Goal: Information Seeking & Learning: Check status

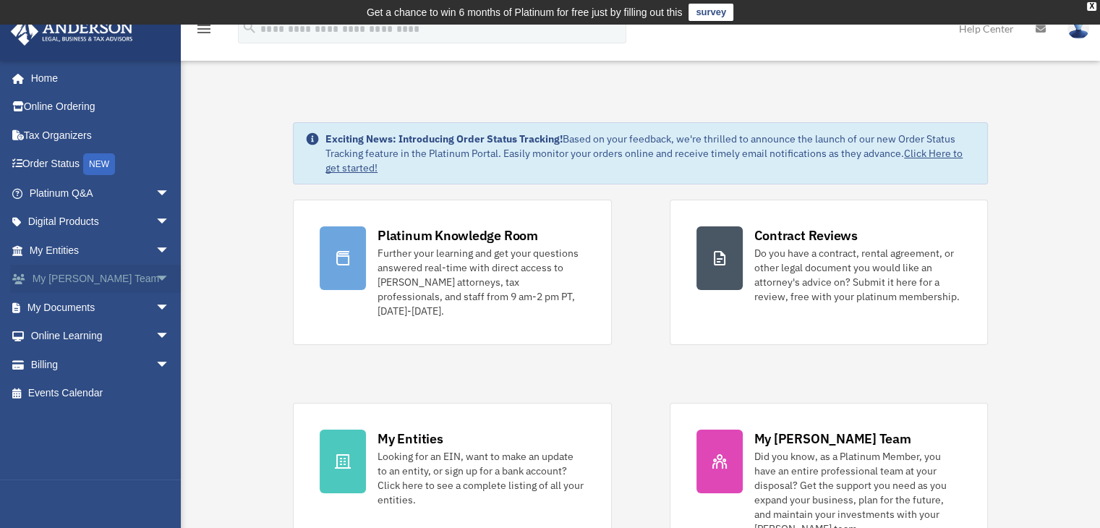
click at [156, 276] on span "arrow_drop_down" at bounding box center [170, 280] width 29 height 30
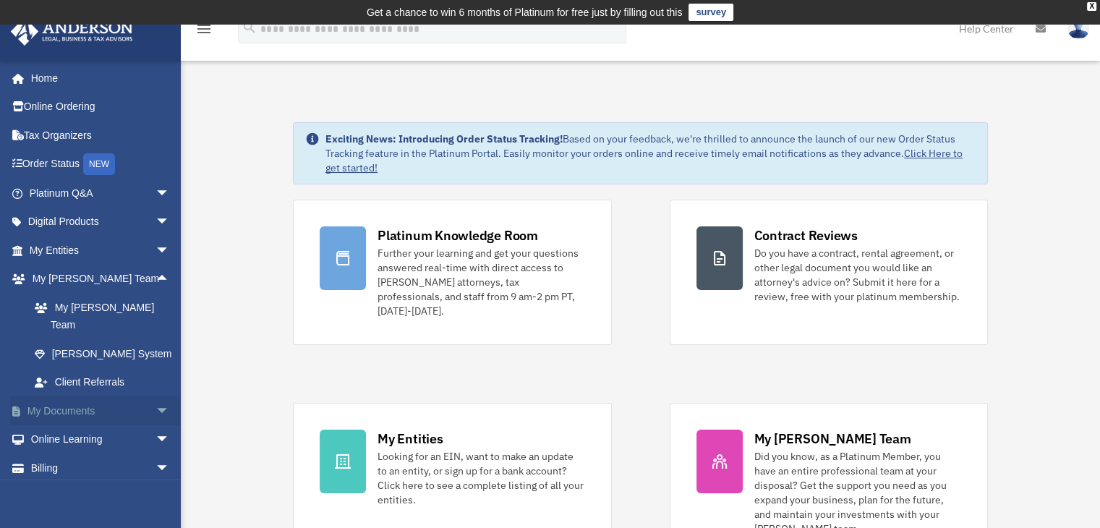
click at [156, 396] on span "arrow_drop_down" at bounding box center [170, 411] width 29 height 30
click at [78, 425] on link "Box" at bounding box center [105, 439] width 171 height 29
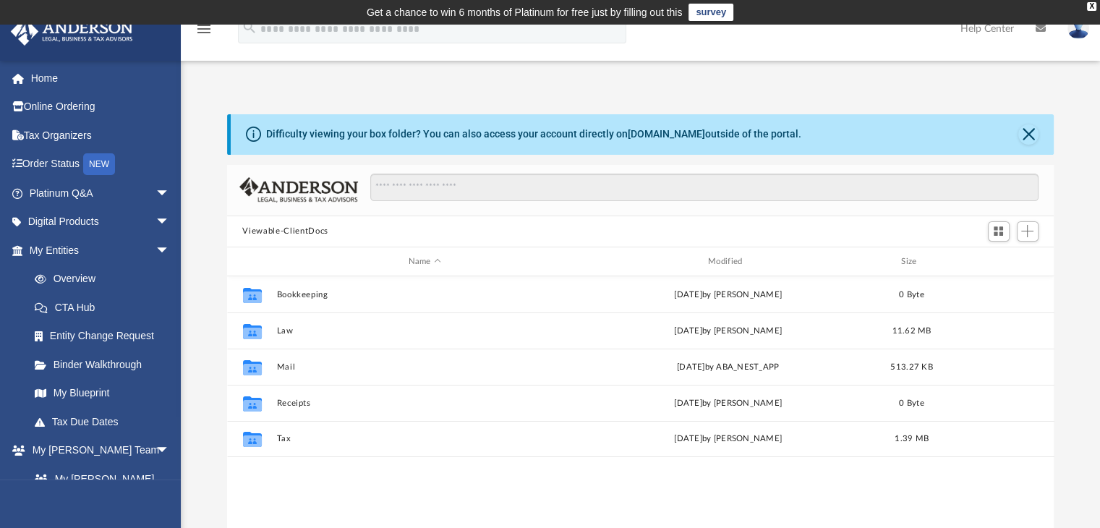
scroll to position [318, 816]
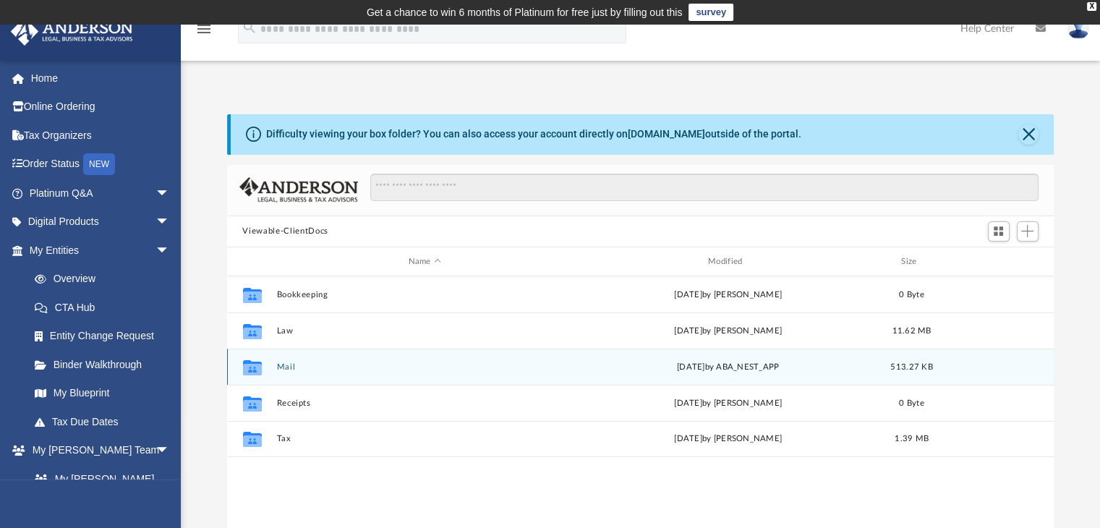
click at [276, 370] on button "Mail" at bounding box center [424, 366] width 297 height 9
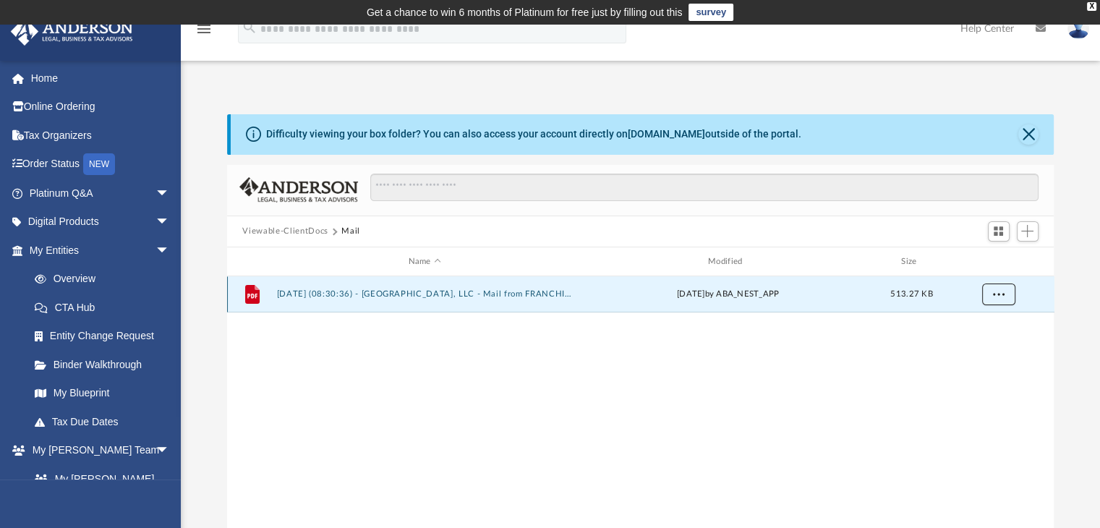
click at [995, 296] on span "More options" at bounding box center [999, 294] width 12 height 8
click at [986, 322] on li "Preview" at bounding box center [985, 324] width 42 height 15
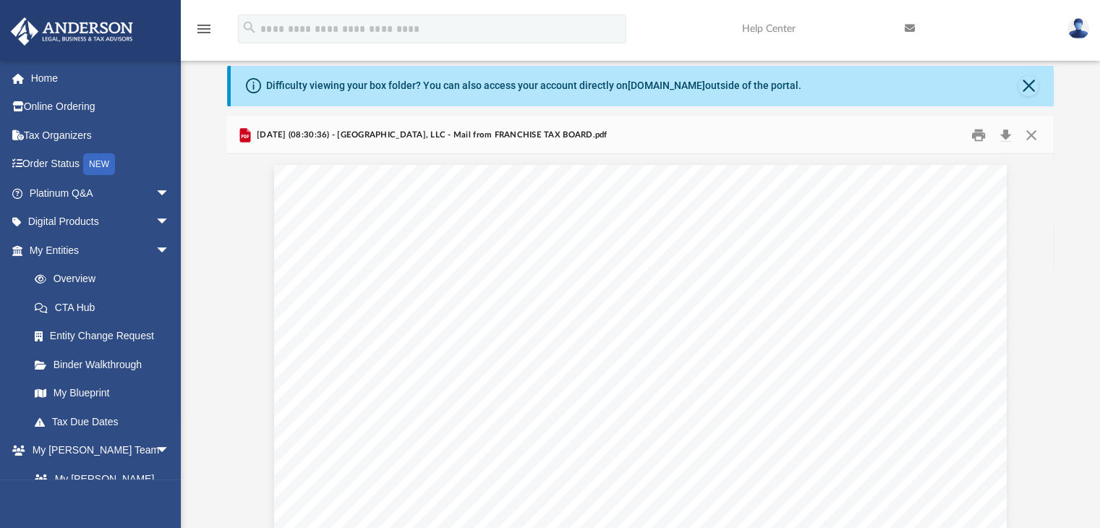
scroll to position [0, 0]
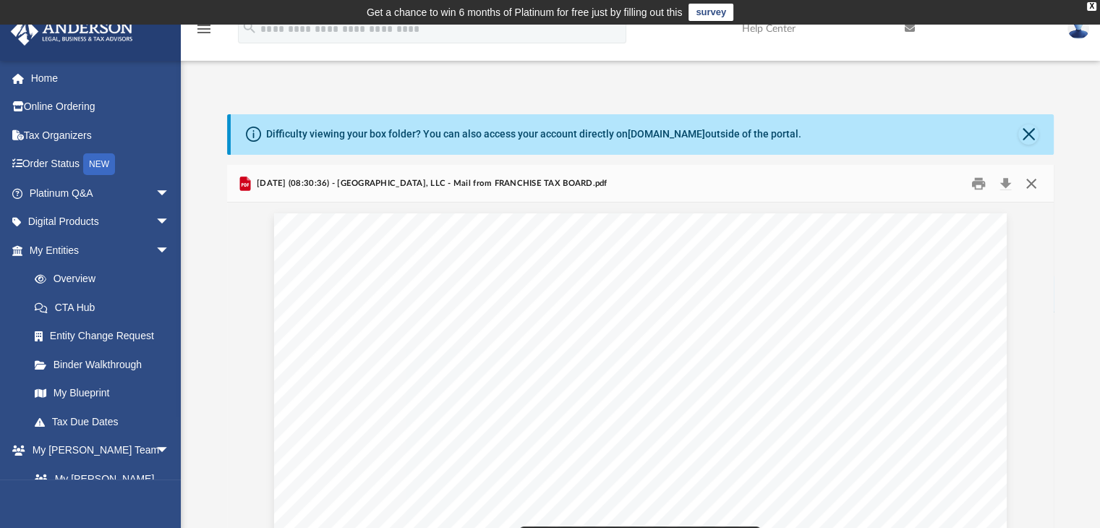
click at [1034, 184] on button "Close" at bounding box center [1032, 183] width 26 height 22
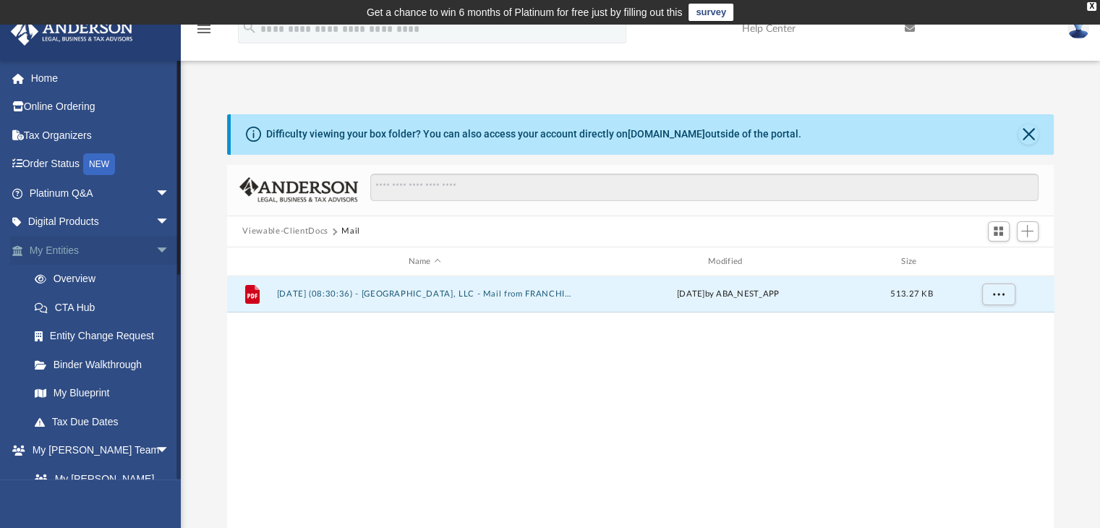
click at [156, 250] on span "arrow_drop_down" at bounding box center [170, 251] width 29 height 30
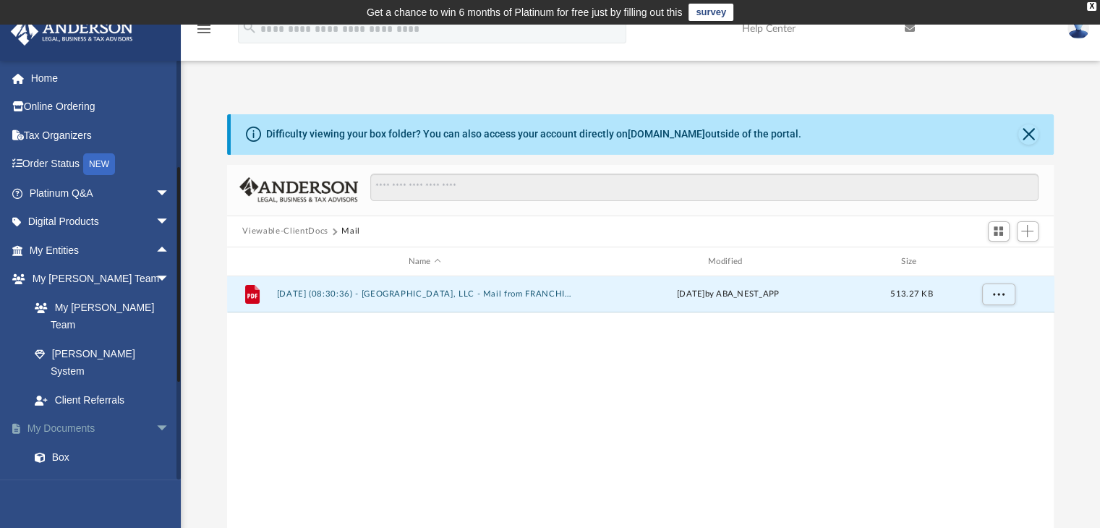
scroll to position [217, 0]
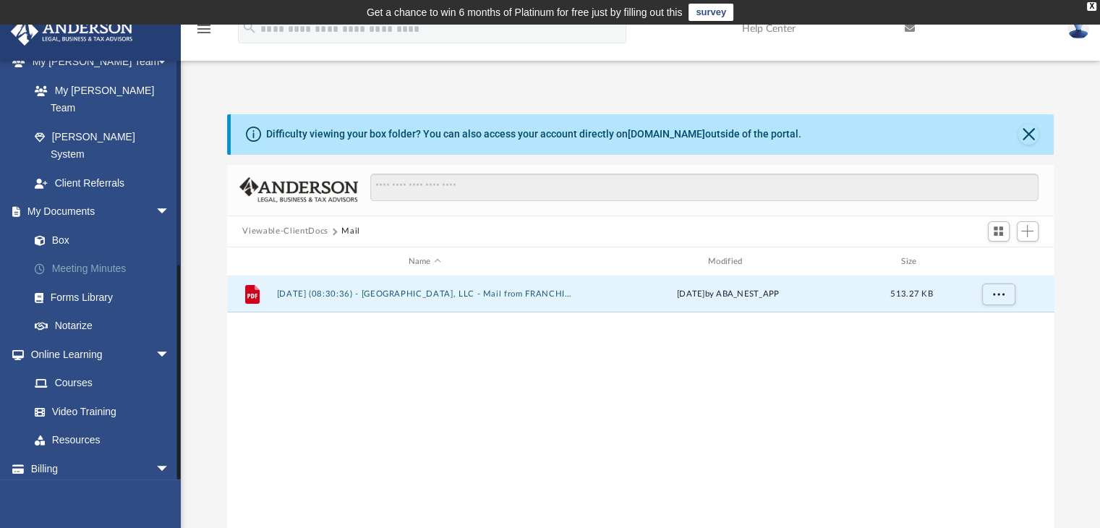
click at [98, 255] on link "Meeting Minutes" at bounding box center [105, 269] width 171 height 29
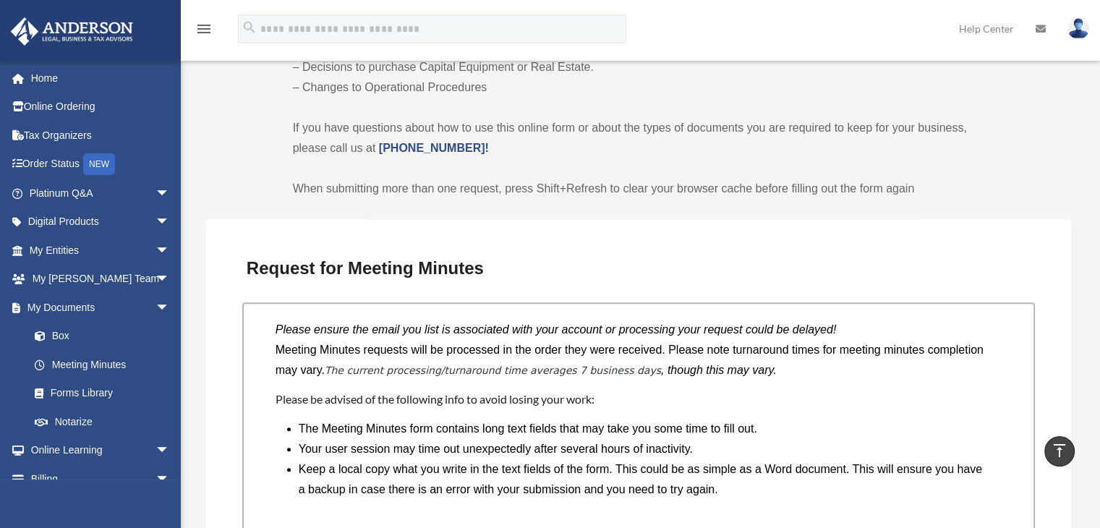
scroll to position [940, 0]
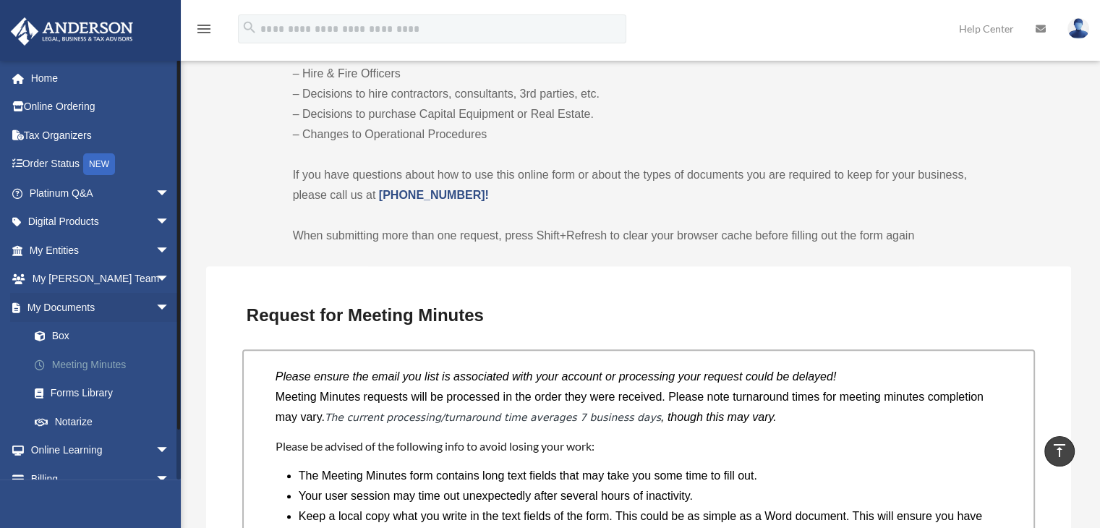
click at [99, 366] on link "Meeting Minutes" at bounding box center [105, 364] width 171 height 29
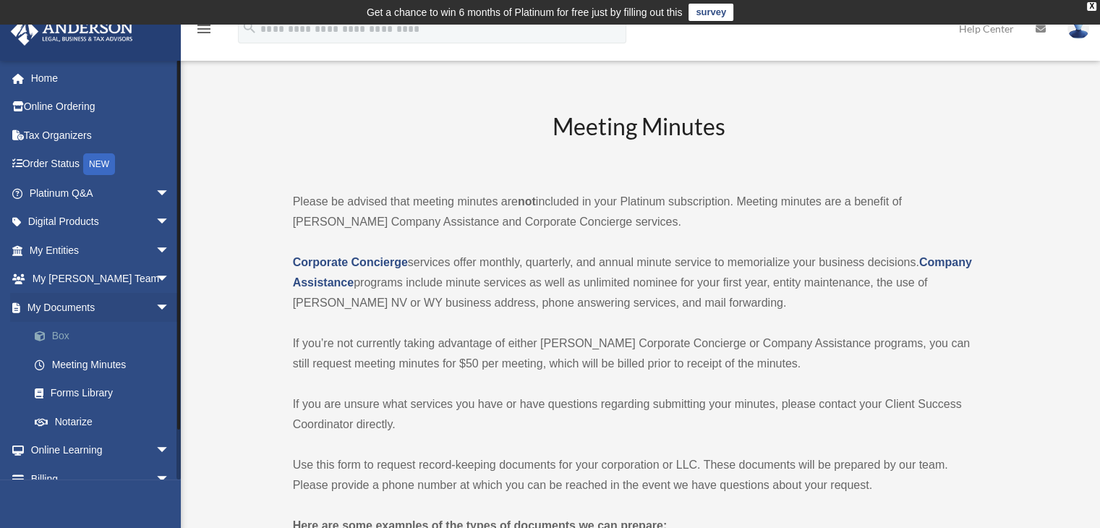
click at [81, 336] on link "Box" at bounding box center [105, 336] width 171 height 29
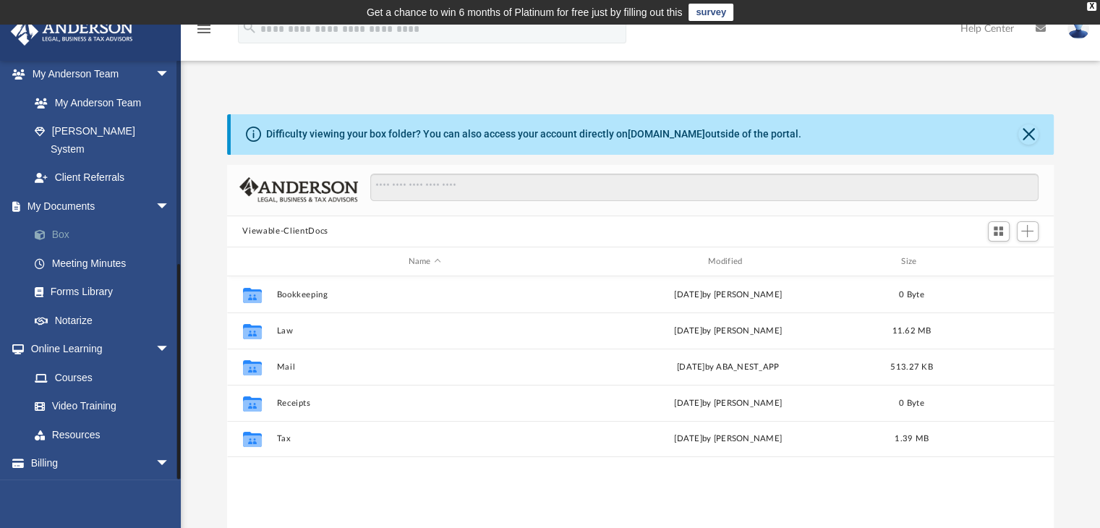
scroll to position [388, 0]
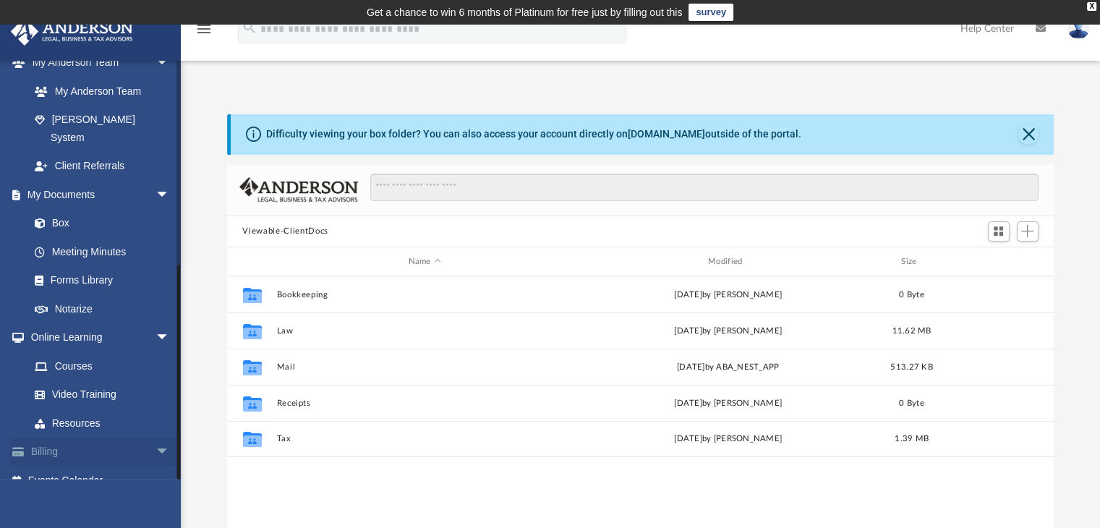
click at [57, 438] on link "Billing arrow_drop_down" at bounding box center [101, 452] width 182 height 29
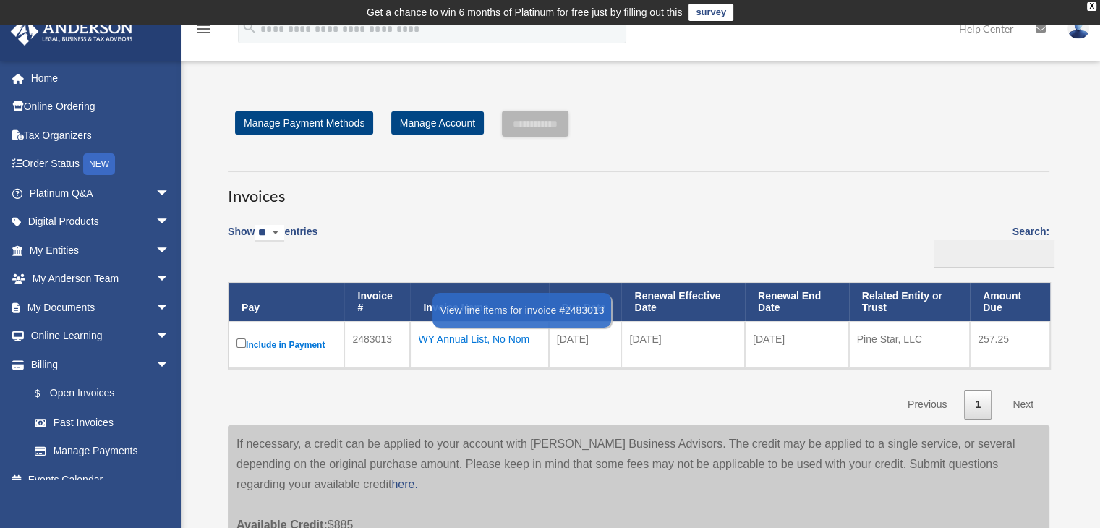
click at [489, 335] on div "WY Annual List, No Nom" at bounding box center [479, 339] width 122 height 20
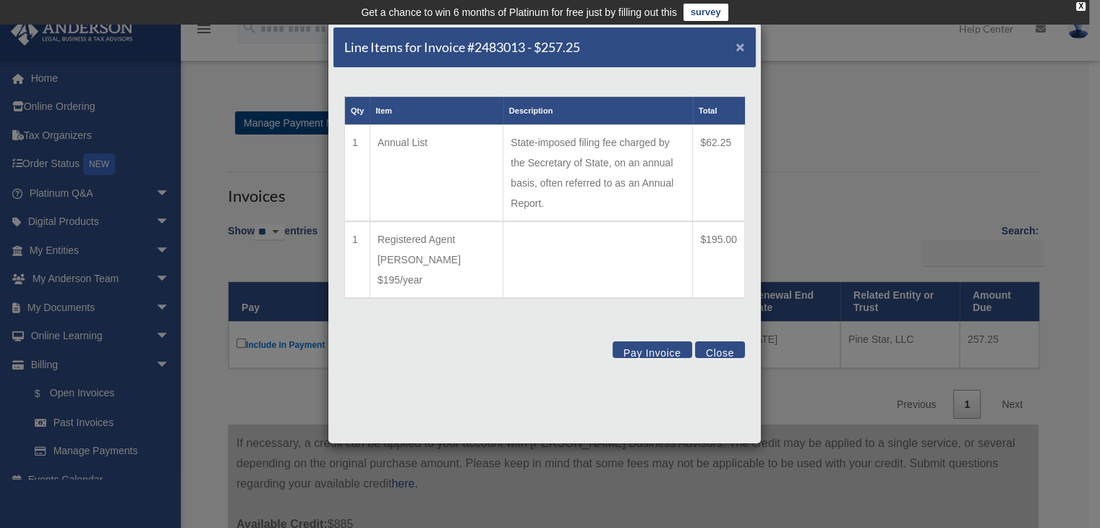
click at [743, 47] on span "×" at bounding box center [740, 46] width 9 height 17
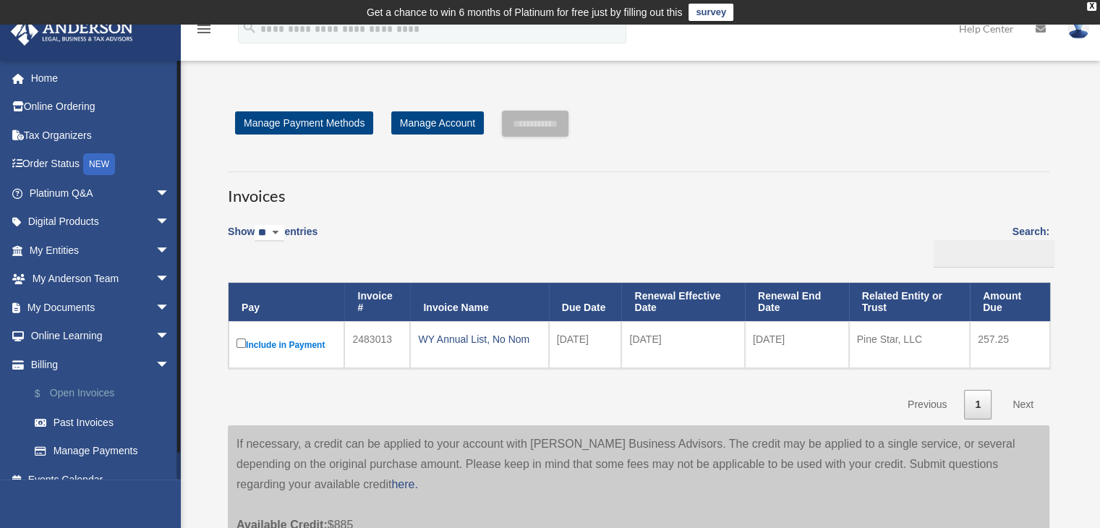
click at [88, 388] on link "$ Open Invoices" at bounding box center [105, 394] width 171 height 30
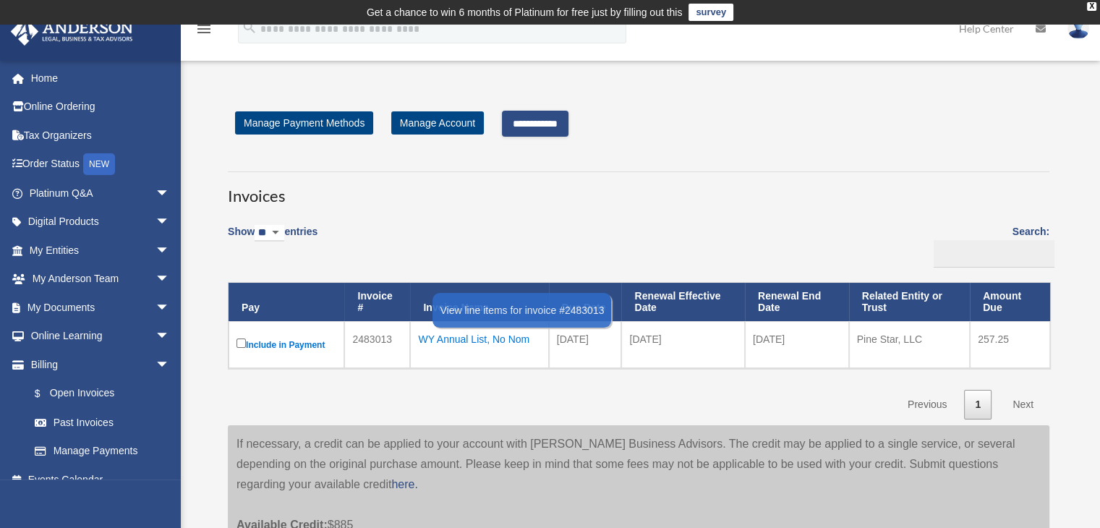
click at [469, 336] on div "WY Annual List, No Nom" at bounding box center [479, 339] width 122 height 20
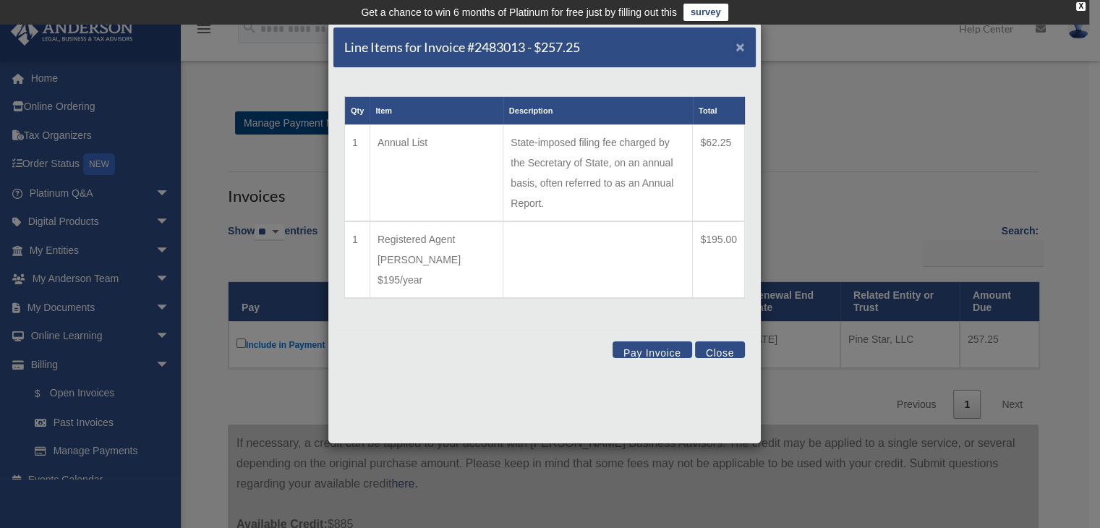
click at [740, 44] on span "×" at bounding box center [740, 46] width 9 height 17
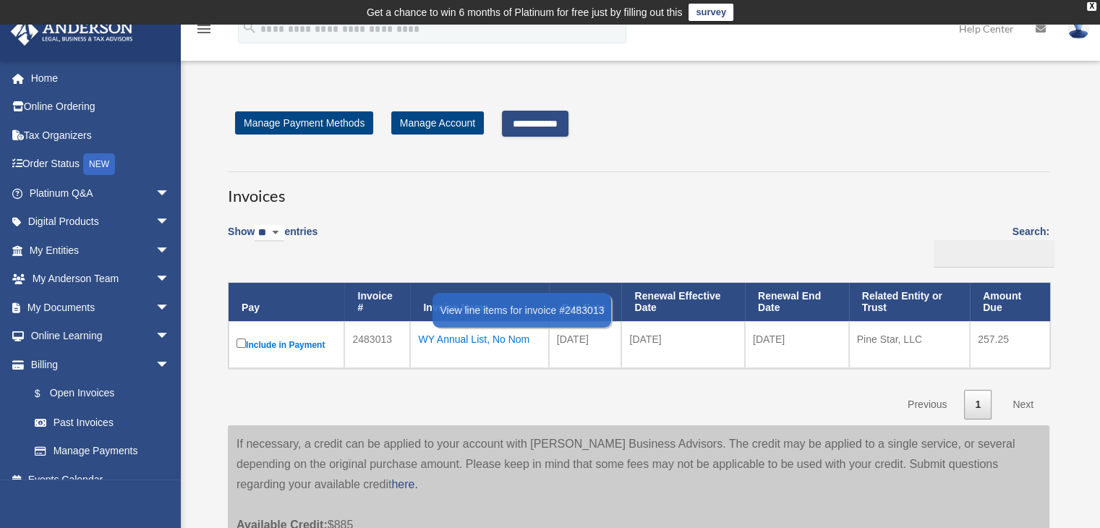
click at [492, 336] on div "WY Annual List, No Nom" at bounding box center [479, 339] width 122 height 20
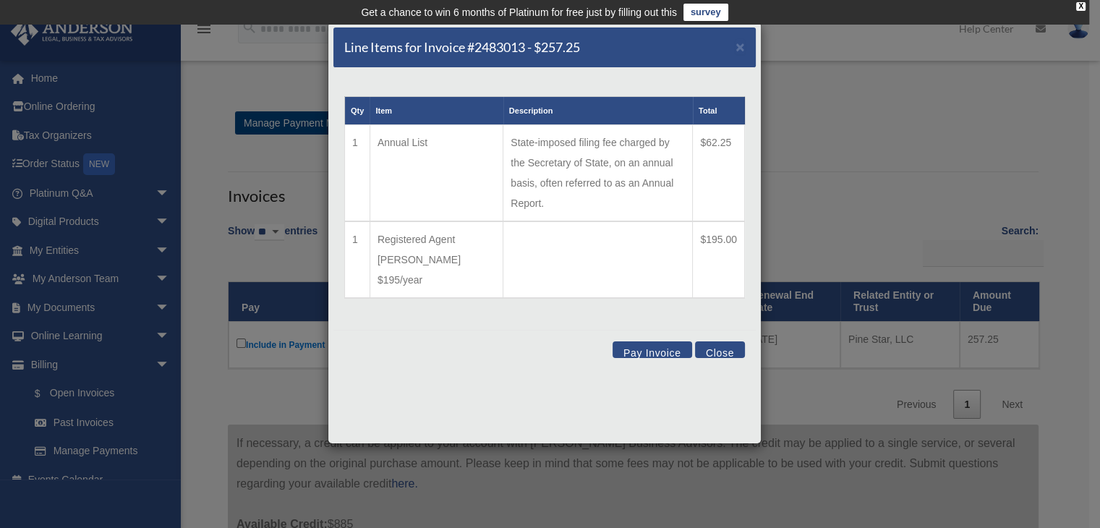
click at [781, 352] on div "Line Items for Invoice #2483013 - $257.25 × Qty Item Description Total 1 Annual…" at bounding box center [550, 264] width 1100 height 528
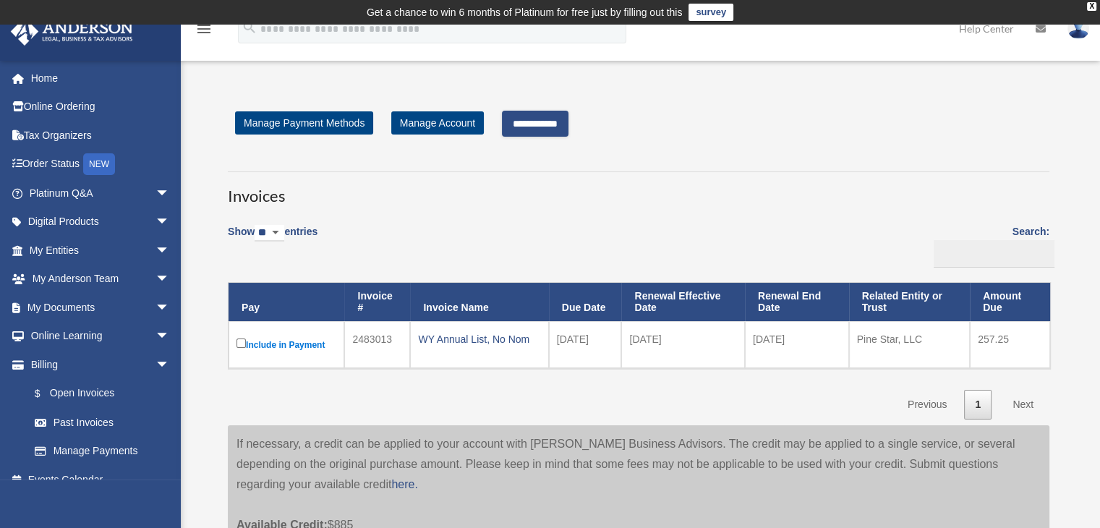
drag, startPoint x: 585, startPoint y: 339, endPoint x: 607, endPoint y: 339, distance: 22.4
click at [607, 339] on td "2026-03-11" at bounding box center [585, 344] width 73 height 47
click at [622, 388] on div "Show ** ** ** *** entries Search: Pay Invoice # Invoice Name Due Date Renewal E…" at bounding box center [639, 317] width 822 height 205
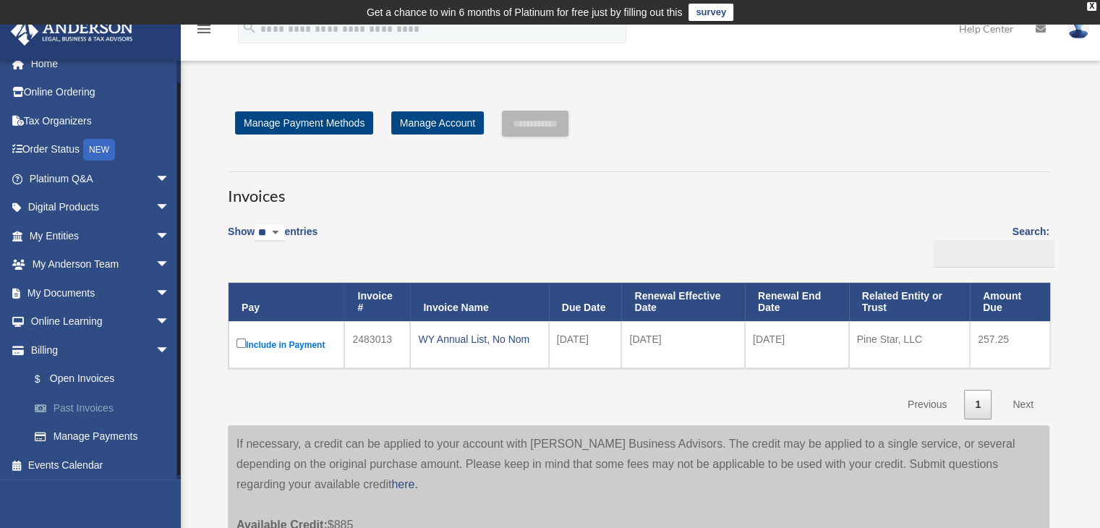
scroll to position [17, 0]
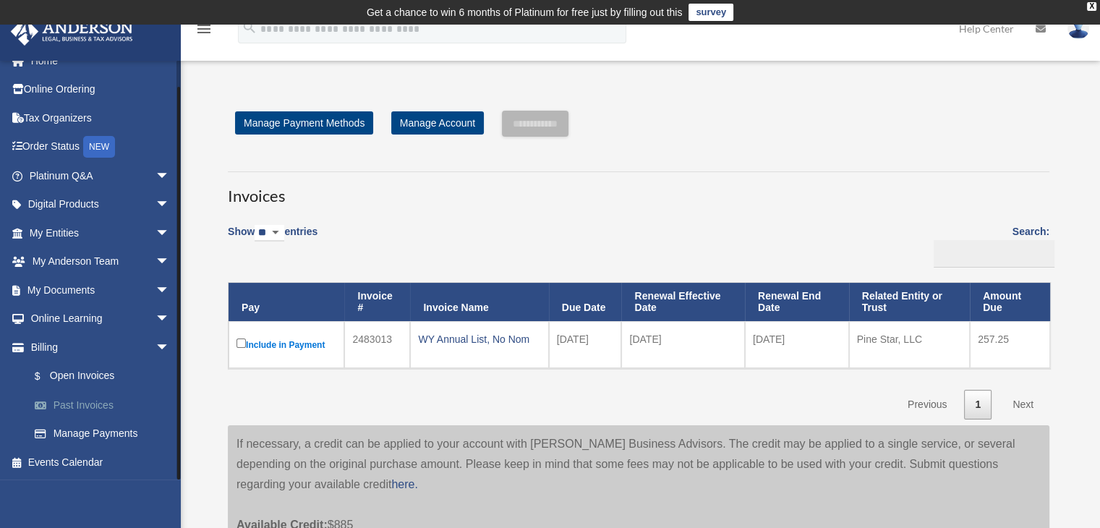
click at [103, 402] on link "Past Invoices" at bounding box center [105, 405] width 171 height 29
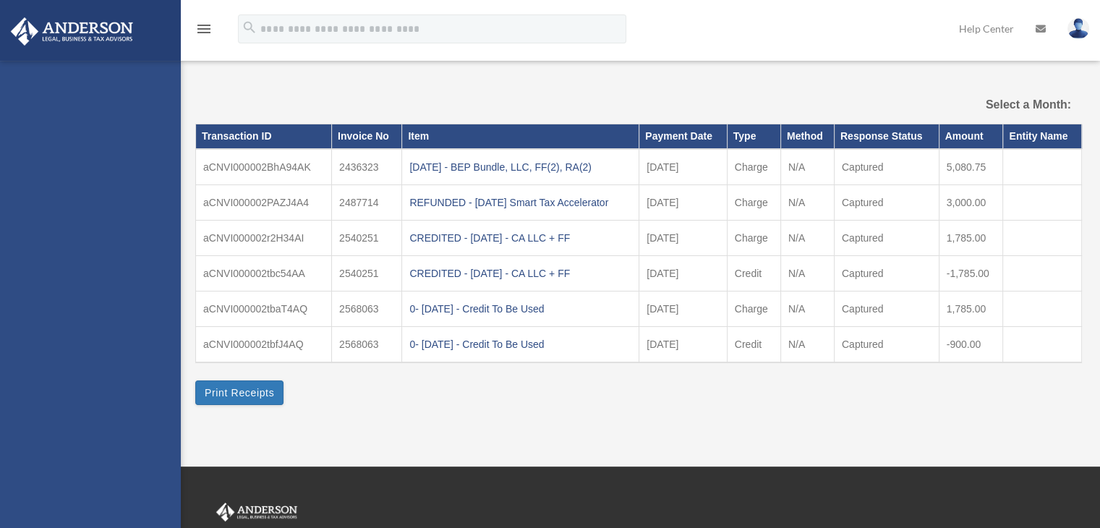
select select
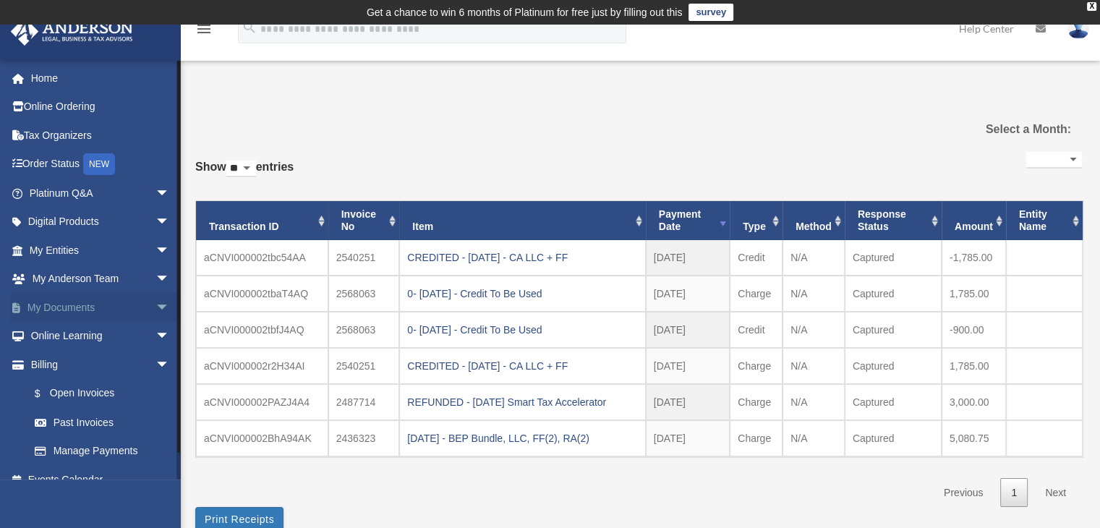
click at [81, 313] on link "My Documents arrow_drop_down" at bounding box center [101, 307] width 182 height 29
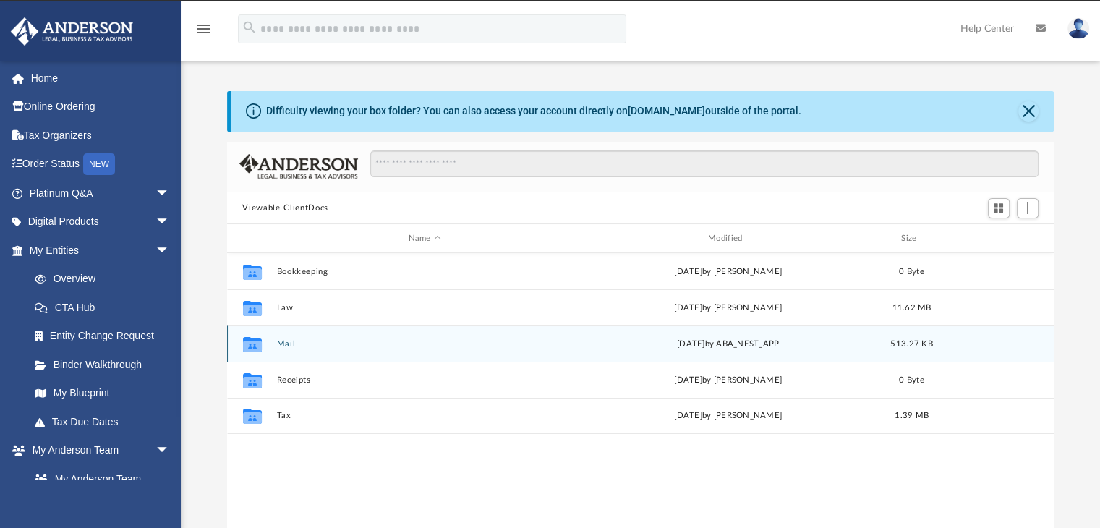
scroll to position [318, 816]
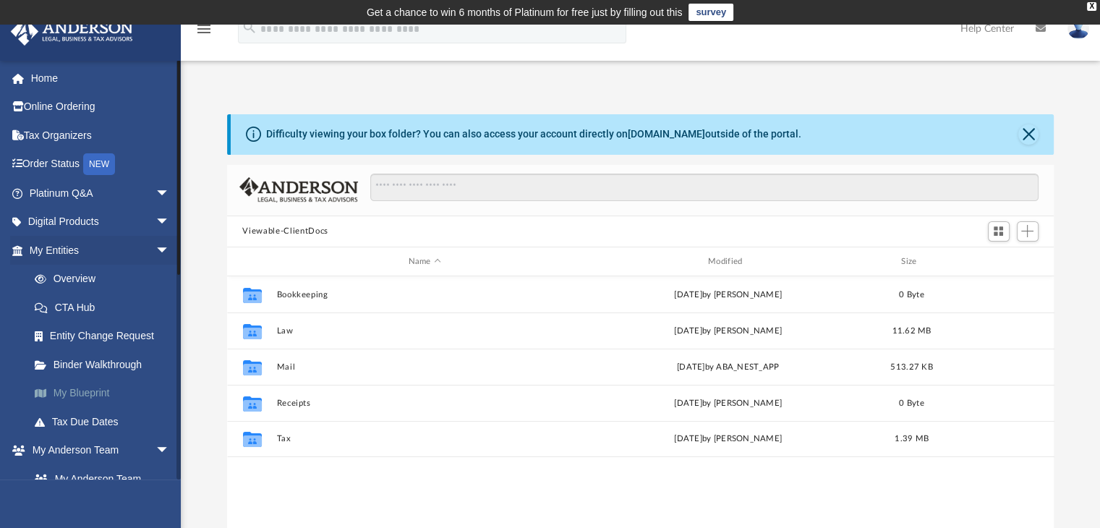
click at [103, 392] on link "My Blueprint" at bounding box center [105, 393] width 171 height 29
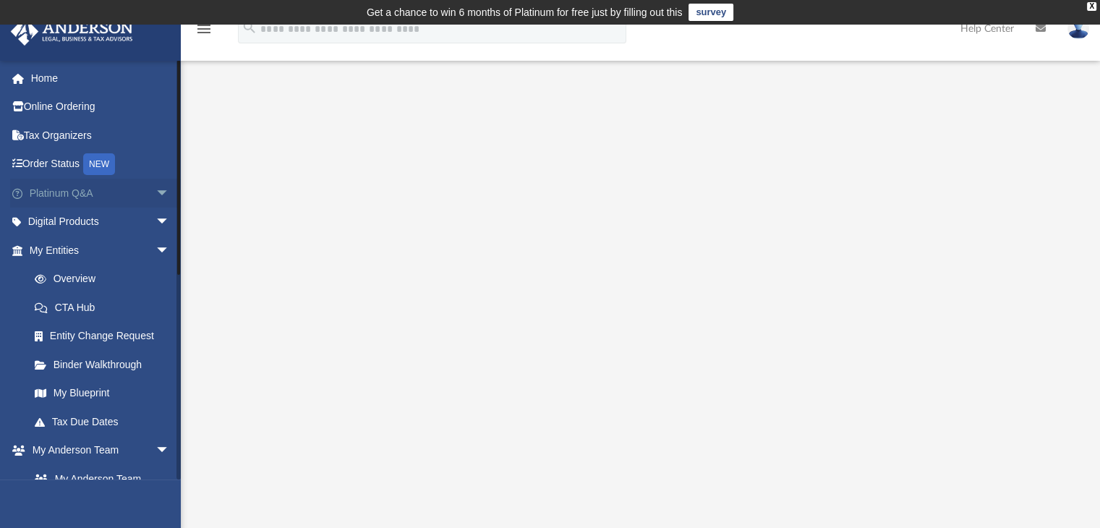
click at [84, 195] on link "Platinum Q&A arrow_drop_down" at bounding box center [101, 193] width 182 height 29
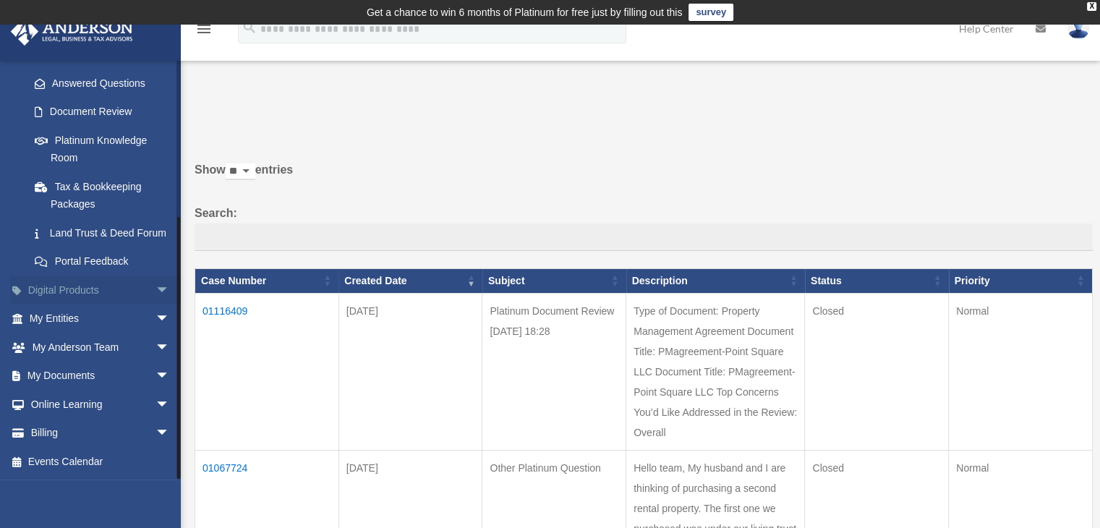
scroll to position [241, 0]
